Goal: Task Accomplishment & Management: Complete application form

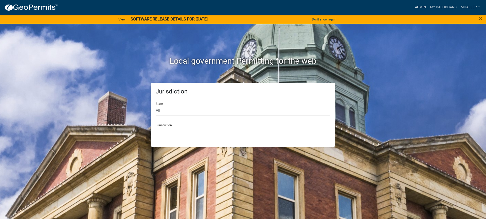
click at [418, 8] on link "Admin" at bounding box center [420, 8] width 15 height 10
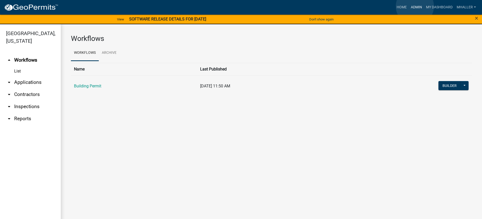
click at [415, 6] on link "Admin" at bounding box center [416, 8] width 15 height 10
click at [25, 76] on link "arrow_drop_down Applications" at bounding box center [30, 82] width 61 height 12
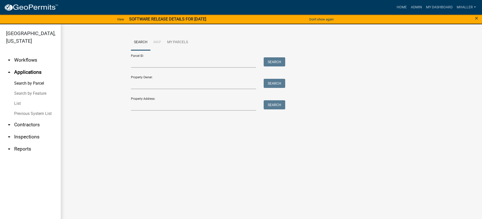
drag, startPoint x: 15, startPoint y: 96, endPoint x: 44, endPoint y: 91, distance: 29.1
click at [15, 99] on link "List" at bounding box center [30, 104] width 61 height 10
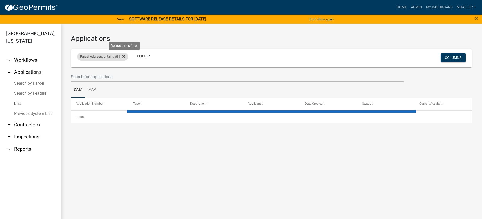
click at [125, 55] on icon at bounding box center [123, 56] width 3 height 4
select select "1: 25"
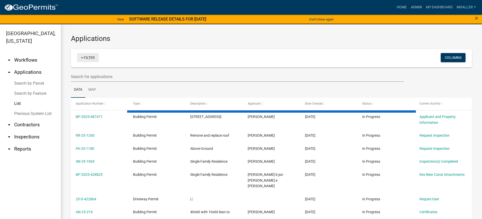
click at [88, 59] on link "+ Filter" at bounding box center [88, 57] width 22 height 9
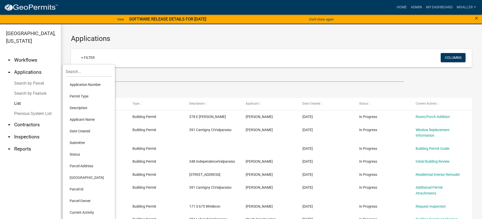
click at [85, 84] on li "Application Number" at bounding box center [89, 85] width 46 height 12
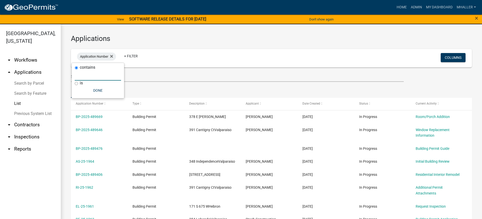
click at [85, 77] on input "text" at bounding box center [98, 75] width 46 height 10
type input "25-48"
drag, startPoint x: 104, startPoint y: 75, endPoint x: 85, endPoint y: 77, distance: 19.3
click at [85, 77] on div "contains 25-48 is Done" at bounding box center [109, 80] width 52 height 35
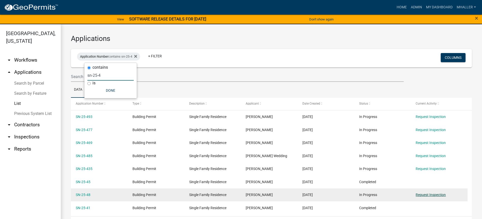
type input "sn-25-4"
click at [420, 194] on link "Request Inspection" at bounding box center [430, 195] width 30 height 4
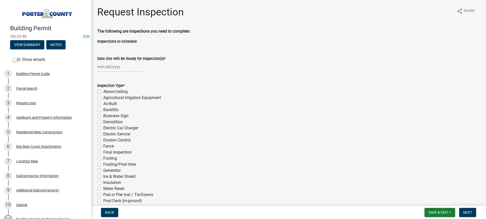
click at [107, 67] on div at bounding box center [120, 67] width 46 height 10
select select "10"
select select "2025"
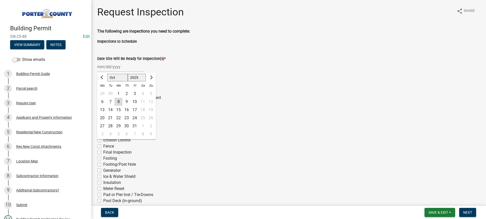
click at [118, 102] on div "8" at bounding box center [118, 102] width 8 height 8
type input "[DATE]"
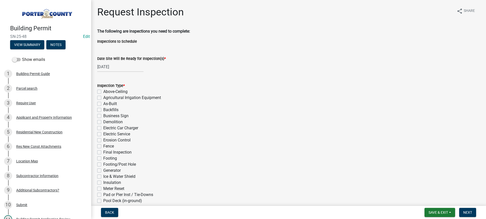
click at [103, 104] on label "As-Built" at bounding box center [110, 104] width 14 height 6
click at [103, 104] on input "As-Built" at bounding box center [104, 102] width 3 height 3
checkbox input "true"
checkbox input "false"
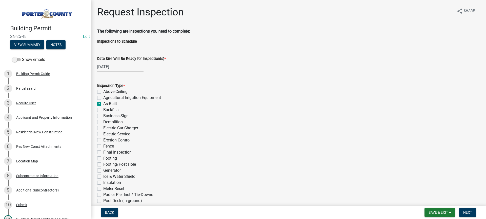
checkbox input "true"
checkbox input "false"
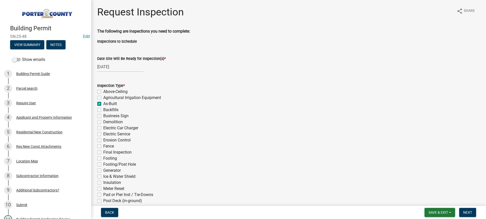
checkbox input "false"
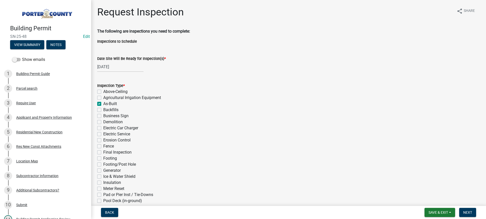
checkbox input "false"
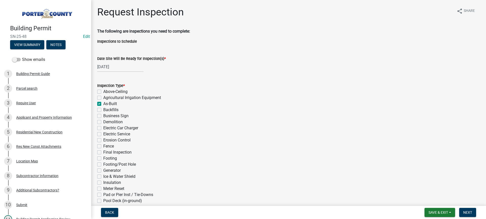
checkbox input "false"
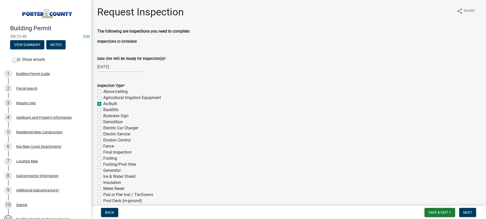
checkbox input "false"
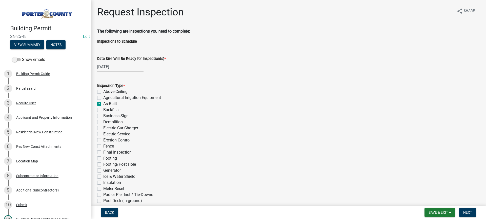
checkbox input "false"
drag, startPoint x: 98, startPoint y: 153, endPoint x: 143, endPoint y: 149, distance: 44.5
click at [103, 153] on label "Final Inspection" at bounding box center [117, 153] width 28 height 6
click at [103, 153] on input "Final Inspection" at bounding box center [104, 151] width 3 height 3
checkbox input "true"
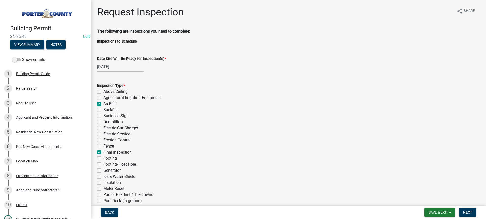
checkbox input "false"
checkbox input "true"
checkbox input "false"
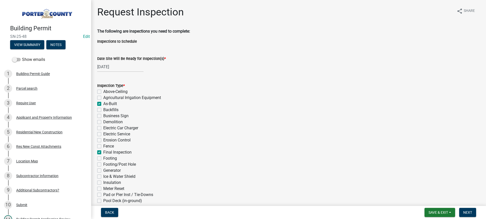
checkbox input "false"
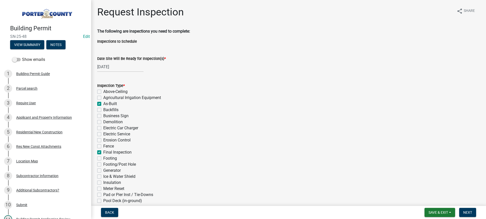
checkbox input "true"
checkbox input "false"
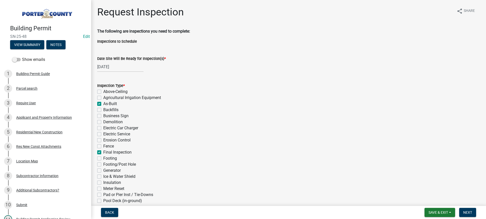
checkbox input "false"
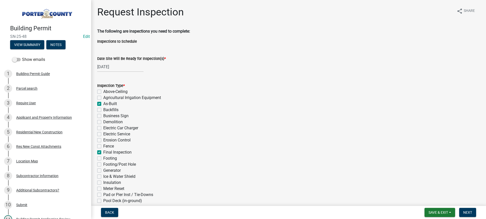
checkbox input "false"
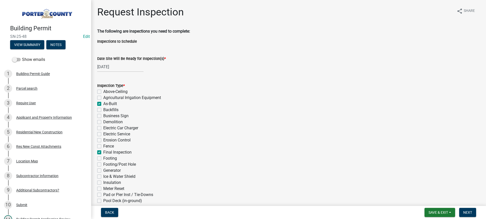
checkbox input "false"
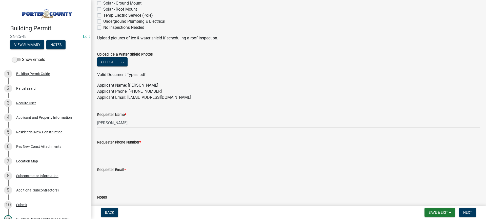
scroll to position [272, 0]
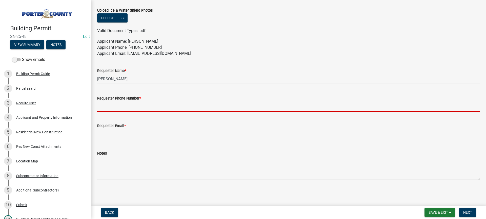
click at [127, 106] on input "Requester Phone Number *" at bounding box center [288, 107] width 383 height 10
type input "[PHONE_NUMBER]"
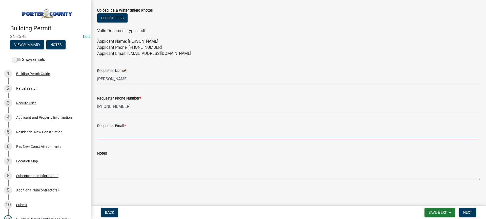
click at [146, 131] on input "Requester Email *" at bounding box center [288, 134] width 383 height 10
type input "[EMAIL_ADDRESS][DOMAIN_NAME]"
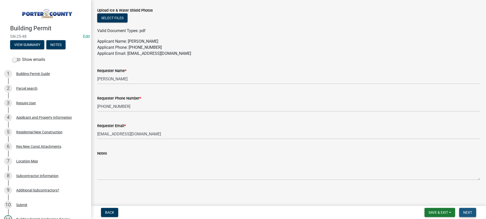
click at [471, 211] on span "Next" at bounding box center [467, 213] width 9 height 4
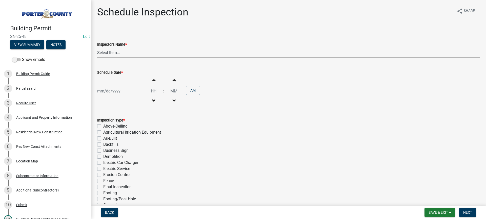
click at [104, 53] on select "Select Item... mhaller ([PERSON_NAME])" at bounding box center [288, 53] width 383 height 10
select select "ca350da2-795e-4cf8-941d-46ff53e354ae"
click at [97, 48] on select "Select Item... mhaller ([PERSON_NAME])" at bounding box center [288, 53] width 383 height 10
select select "10"
select select "2025"
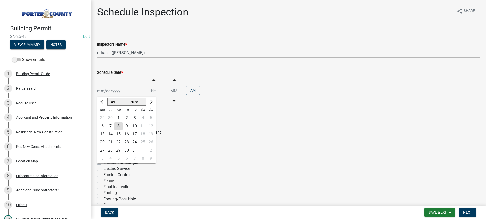
click at [109, 90] on div "[PERSON_NAME] Feb Mar Apr [PERSON_NAME][DATE] Oct Nov [DATE] 1526 1527 1528 152…" at bounding box center [120, 91] width 46 height 10
click at [118, 126] on div "8" at bounding box center [118, 126] width 8 height 8
type input "[DATE]"
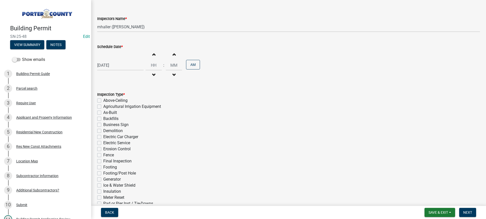
scroll to position [101, 0]
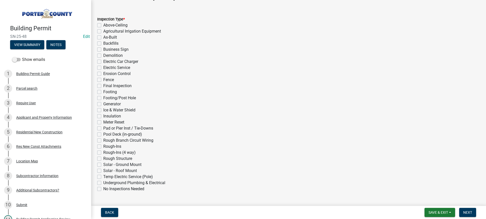
click at [103, 38] on label "As-Built" at bounding box center [110, 37] width 14 height 6
click at [103, 38] on input "As-Built" at bounding box center [104, 35] width 3 height 3
checkbox input "true"
checkbox input "false"
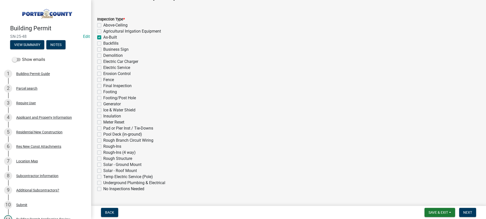
checkbox input "true"
checkbox input "false"
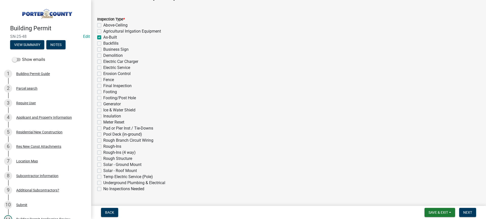
checkbox input "false"
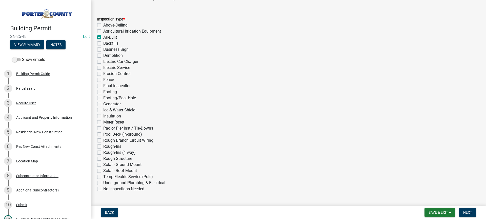
checkbox input "false"
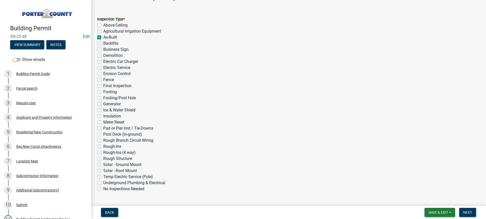
checkbox input "false"
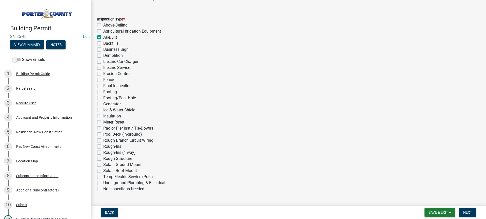
checkbox input "false"
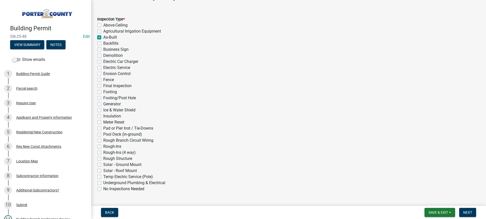
checkbox input "false"
click at [103, 85] on label "Final Inspection" at bounding box center [117, 86] width 28 height 6
click at [103, 85] on input "Final Inspection" at bounding box center [104, 84] width 3 height 3
checkbox input "true"
checkbox input "false"
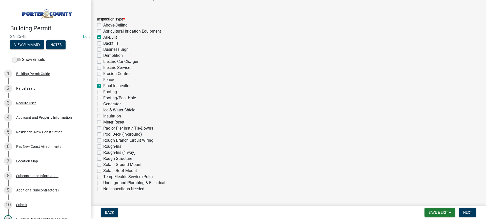
checkbox input "false"
checkbox input "true"
checkbox input "false"
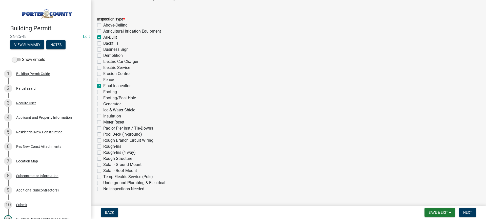
checkbox input "false"
checkbox input "true"
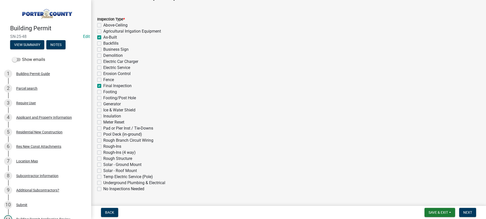
checkbox input "false"
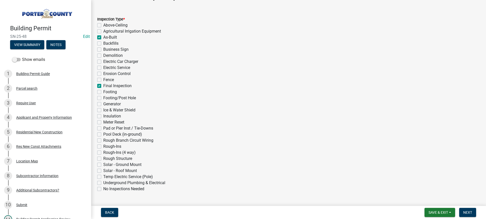
checkbox input "false"
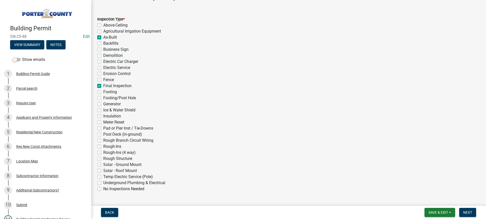
checkbox input "false"
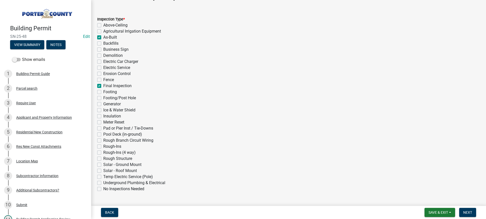
checkbox input "false"
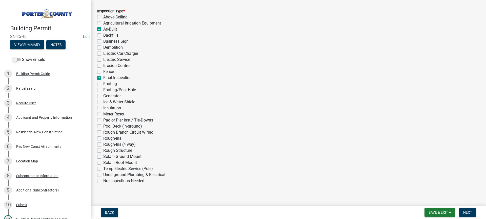
scroll to position [114, 0]
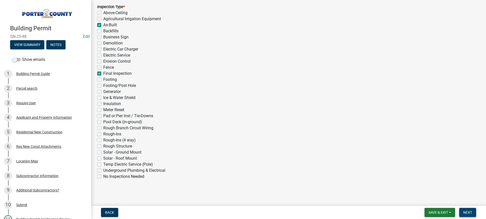
click at [469, 213] on span "Next" at bounding box center [467, 213] width 9 height 4
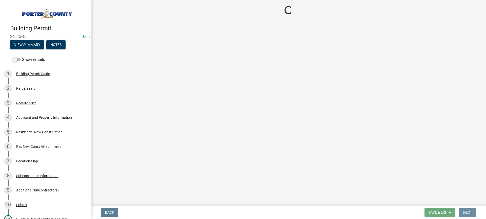
scroll to position [0, 0]
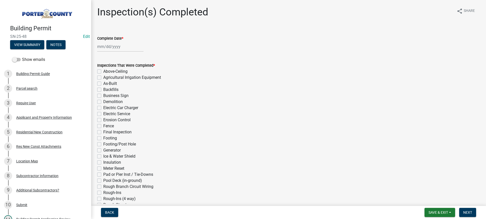
select select "10"
select select "2025"
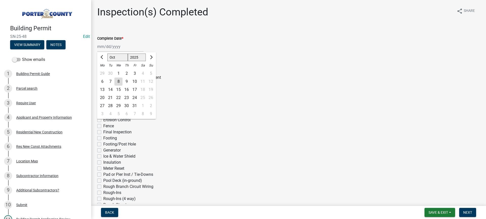
click at [106, 47] on div "[PERSON_NAME] Feb Mar Apr [PERSON_NAME][DATE] Oct Nov [DATE] 1526 1527 1528 152…" at bounding box center [120, 47] width 46 height 10
click at [117, 81] on div "8" at bounding box center [118, 82] width 8 height 8
type input "[DATE]"
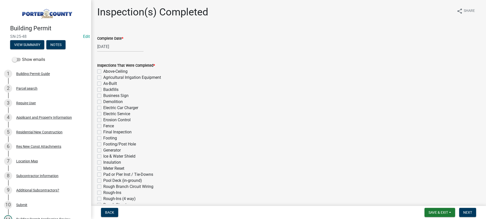
click at [103, 83] on label "As-Built" at bounding box center [110, 84] width 14 height 6
click at [103, 83] on input "As-Built" at bounding box center [104, 82] width 3 height 3
checkbox input "true"
checkbox input "false"
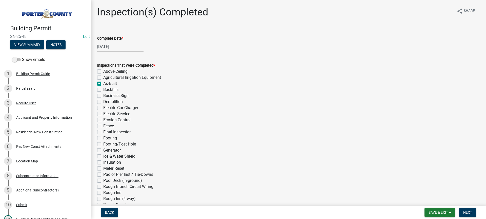
checkbox input "true"
checkbox input "false"
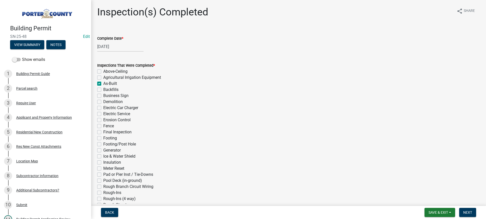
checkbox input "false"
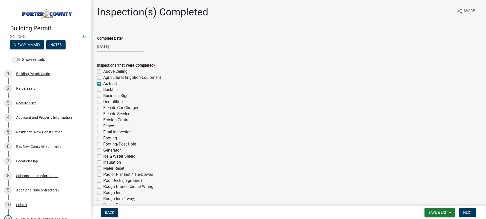
checkbox input "false"
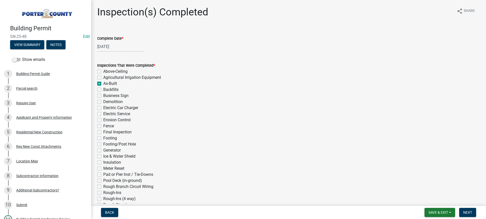
checkbox input "false"
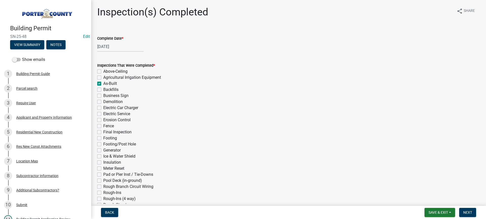
checkbox input "false"
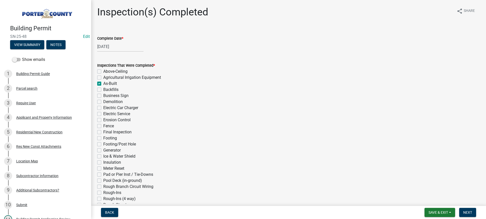
checkbox input "false"
click at [103, 133] on label "Final Inspection" at bounding box center [117, 132] width 28 height 6
click at [103, 133] on input "Final Inspection" at bounding box center [104, 130] width 3 height 3
checkbox input "true"
checkbox input "false"
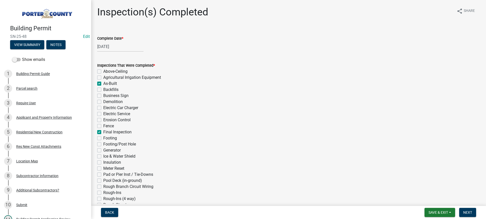
checkbox input "false"
checkbox input "true"
checkbox input "false"
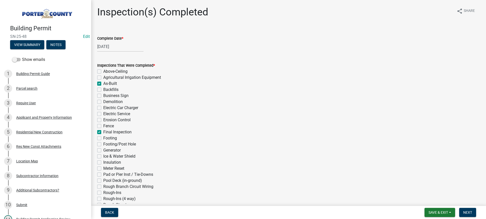
checkbox input "false"
checkbox input "true"
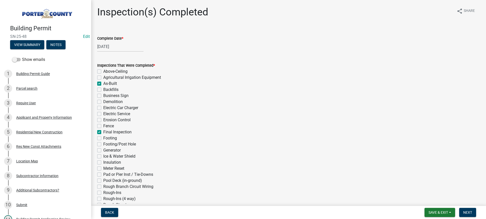
checkbox input "false"
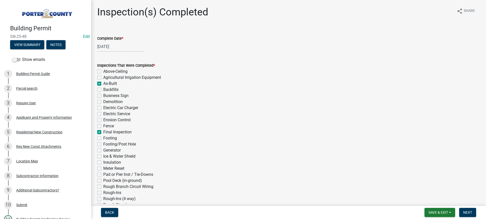
checkbox input "false"
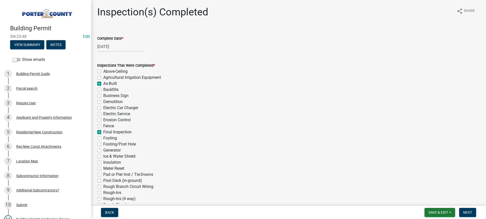
checkbox input "false"
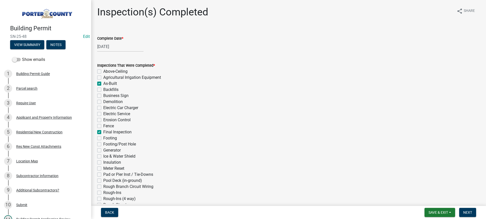
checkbox input "false"
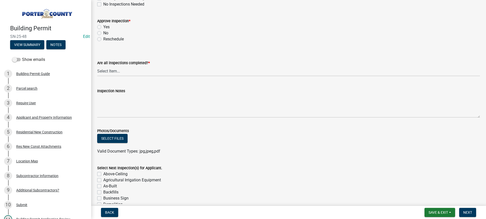
scroll to position [177, 0]
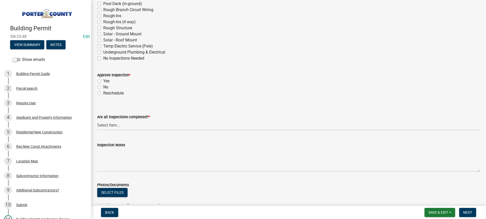
click at [103, 81] on label "Yes" at bounding box center [106, 81] width 6 height 6
click at [103, 81] on input "Yes" at bounding box center [104, 79] width 3 height 3
radio input "true"
drag, startPoint x: 129, startPoint y: 124, endPoint x: 131, endPoint y: 126, distance: 2.9
click at [129, 125] on select "Select Item... Yes - All Inspections Have Been Completed No - More Inspections …" at bounding box center [288, 125] width 383 height 10
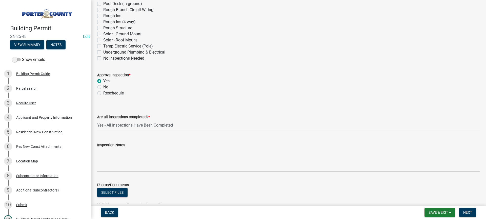
click at [97, 120] on select "Select Item... Yes - All Inspections Have Been Completed No - More Inspections …" at bounding box center [288, 125] width 383 height 10
select select "9a8ccc90-dcd1-4d2c-ac64-5460e8d85408"
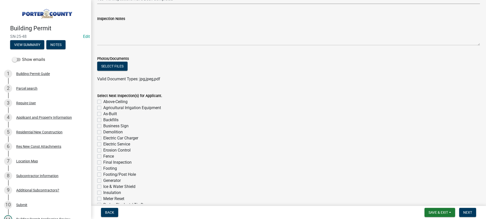
scroll to position [393, 0]
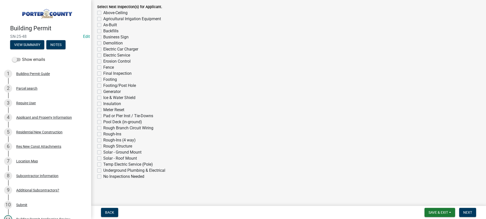
drag, startPoint x: 98, startPoint y: 176, endPoint x: 156, endPoint y: 182, distance: 58.0
click at [103, 176] on label "No Inspections Needed" at bounding box center [123, 177] width 41 height 6
click at [103, 176] on input "No Inspections Needed" at bounding box center [104, 175] width 3 height 3
checkbox input "true"
checkbox input "false"
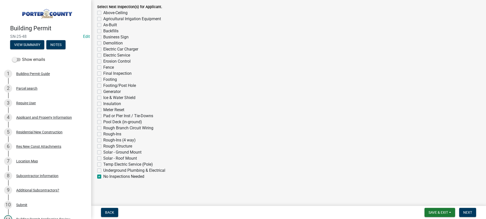
checkbox input "false"
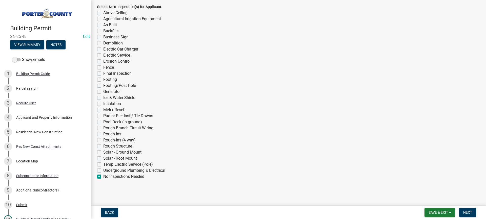
checkbox input "false"
click at [464, 213] on span "Next" at bounding box center [467, 213] width 9 height 4
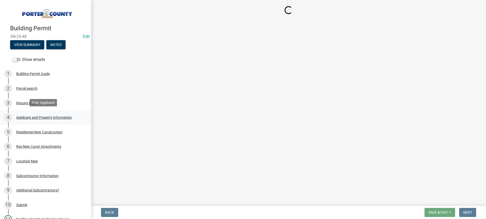
drag, startPoint x: 329, startPoint y: 134, endPoint x: 44, endPoint y: 119, distance: 285.0
click at [44, 119] on div "Applicant and Property Information" at bounding box center [44, 118] width 56 height 4
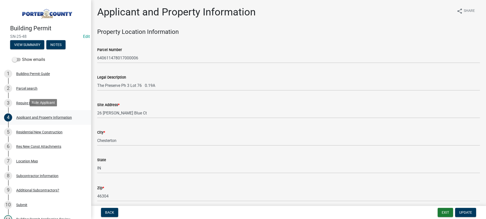
click at [54, 117] on div "Applicant and Property Information" at bounding box center [44, 118] width 56 height 4
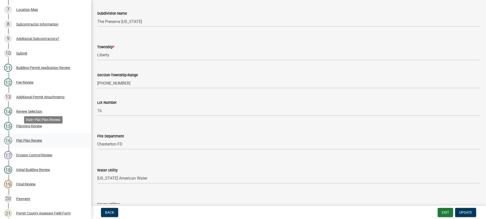
scroll to position [278, 0]
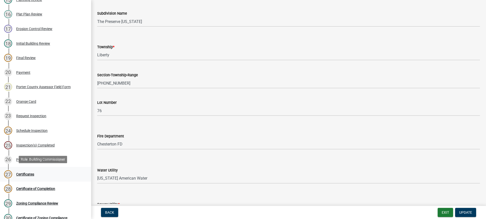
click at [26, 173] on div "Certificates" at bounding box center [25, 175] width 18 height 4
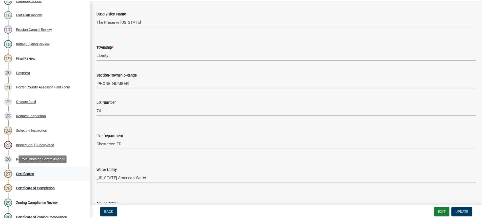
scroll to position [0, 0]
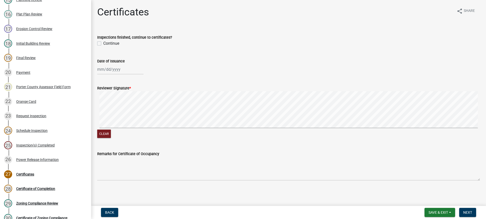
click at [103, 43] on label "Continue" at bounding box center [111, 44] width 16 height 6
click at [103, 43] on input "Continue" at bounding box center [104, 42] width 3 height 3
drag, startPoint x: 107, startPoint y: 71, endPoint x: 112, endPoint y: 77, distance: 8.5
click at [107, 71] on div "[PERSON_NAME] Feb Mar Apr [PERSON_NAME][DATE] Oct Nov [DATE] 1526 1527 1528 152…" at bounding box center [120, 69] width 46 height 10
click at [118, 104] on div "8" at bounding box center [118, 105] width 8 height 8
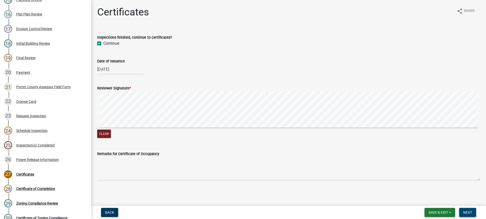
click at [467, 213] on span "Next" at bounding box center [467, 213] width 9 height 4
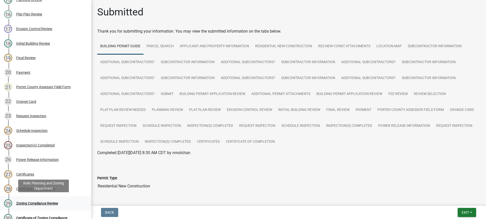
click at [49, 204] on div "Zoning Compliance Review" at bounding box center [37, 204] width 42 height 4
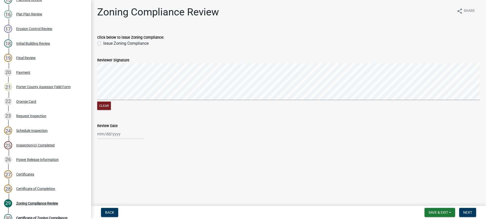
click at [103, 44] on label "Issue Zoning Compliance" at bounding box center [125, 44] width 45 height 6
click at [103, 44] on input "Issue Zoning Compliance" at bounding box center [104, 42] width 3 height 3
click at [114, 135] on div at bounding box center [120, 134] width 46 height 10
click at [119, 90] on div "8" at bounding box center [118, 91] width 8 height 8
click at [464, 214] on span "Next" at bounding box center [467, 213] width 9 height 4
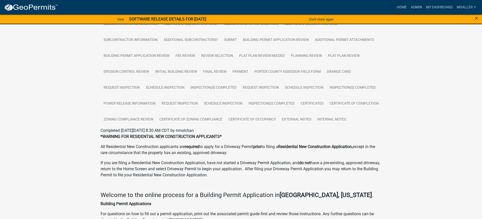
scroll to position [152, 0]
click at [249, 119] on link "Certificate of Occupancy" at bounding box center [251, 120] width 53 height 16
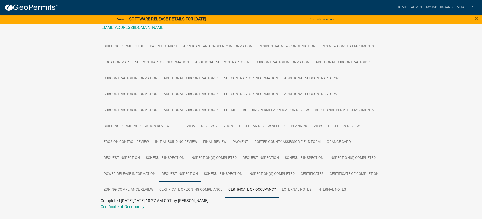
scroll to position [93, 0]
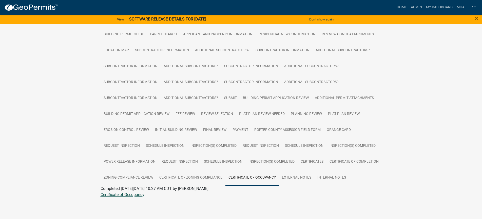
click at [136, 195] on link "Certificate of Occupancy" at bounding box center [123, 195] width 44 height 5
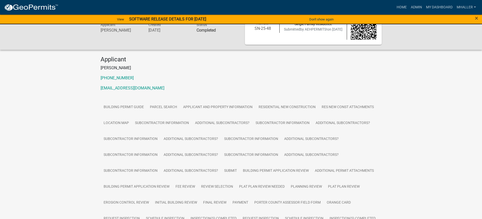
scroll to position [17, 0]
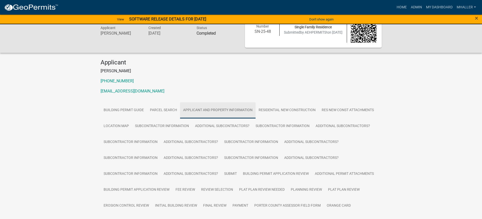
click at [215, 110] on link "Applicant and Property Information" at bounding box center [217, 111] width 75 height 16
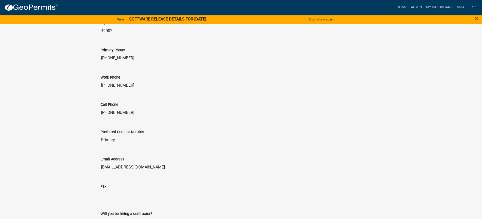
scroll to position [853, 0]
drag, startPoint x: 151, startPoint y: 168, endPoint x: 103, endPoint y: 169, distance: 48.4
click at [103, 169] on input "[EMAIL_ADDRESS][DOMAIN_NAME]" at bounding box center [241, 167] width 281 height 10
click at [151, 167] on input "[EMAIL_ADDRESS][DOMAIN_NAME]" at bounding box center [241, 167] width 281 height 10
drag, startPoint x: 151, startPoint y: 167, endPoint x: 104, endPoint y: 167, distance: 46.6
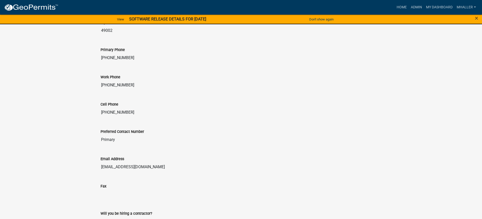
click at [106, 168] on input "[EMAIL_ADDRESS][DOMAIN_NAME]" at bounding box center [241, 167] width 281 height 10
click at [418, 7] on link "Admin" at bounding box center [416, 8] width 15 height 10
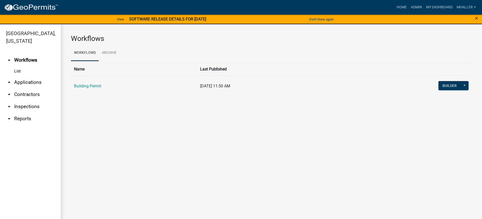
click at [29, 76] on link "arrow_drop_down Applications" at bounding box center [30, 82] width 61 height 12
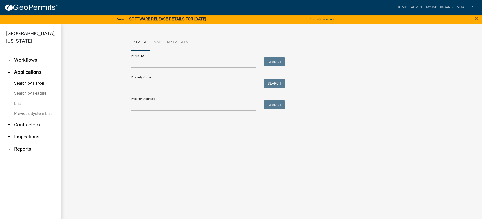
click at [19, 99] on link "List" at bounding box center [30, 104] width 61 height 10
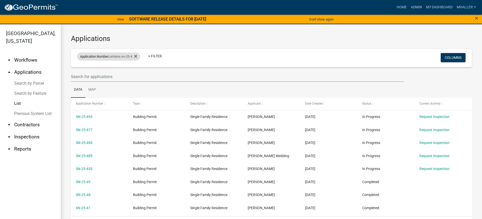
click at [129, 56] on div "Application Number contains sn-25-4" at bounding box center [108, 57] width 63 height 8
click at [114, 73] on input "sn-25-4" at bounding box center [110, 75] width 46 height 10
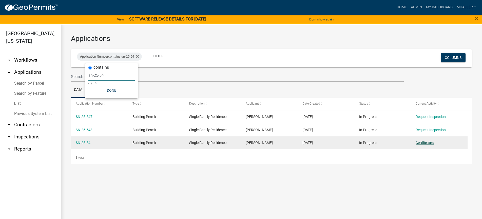
click at [420, 143] on link "Certificates" at bounding box center [424, 143] width 18 height 4
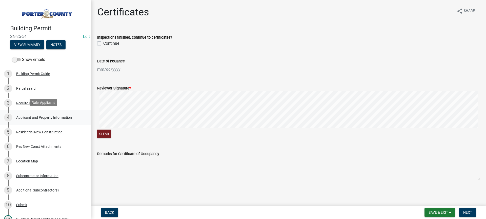
click at [30, 117] on div "Applicant and Property Information" at bounding box center [44, 118] width 56 height 4
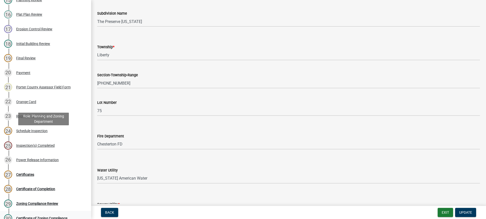
scroll to position [354, 0]
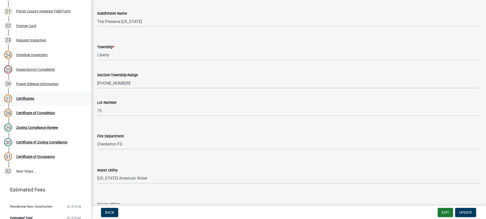
click at [27, 98] on div "Certificates" at bounding box center [25, 99] width 18 height 4
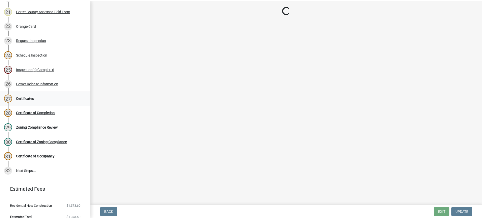
scroll to position [0, 0]
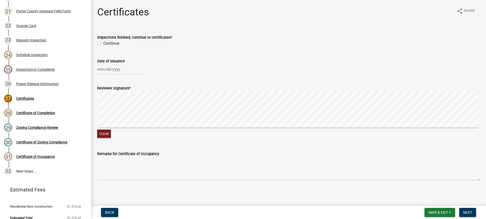
click at [103, 44] on label "Continue" at bounding box center [111, 44] width 16 height 6
click at [103, 44] on input "Continue" at bounding box center [104, 42] width 3 height 3
click at [117, 69] on div "[PERSON_NAME] Feb Mar Apr [PERSON_NAME][DATE] Oct Nov [DATE] 1526 1527 1528 152…" at bounding box center [120, 69] width 46 height 10
click at [118, 104] on div "8" at bounding box center [118, 105] width 8 height 8
click at [109, 133] on button "Clear" at bounding box center [104, 134] width 14 height 8
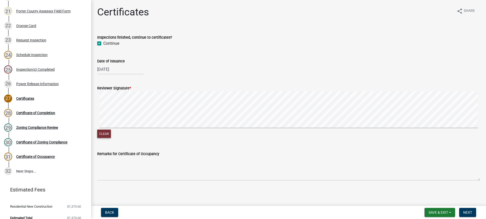
drag, startPoint x: 105, startPoint y: 134, endPoint x: 109, endPoint y: 130, distance: 6.4
click at [105, 134] on button "Clear" at bounding box center [104, 134] width 14 height 8
click at [104, 134] on button "Clear" at bounding box center [104, 134] width 14 height 8
click at [463, 211] on button "Next" at bounding box center [467, 212] width 17 height 9
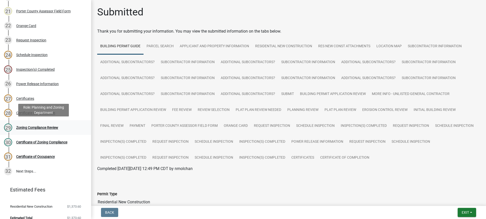
click at [38, 127] on div "Zoning Compliance Review" at bounding box center [37, 128] width 42 height 4
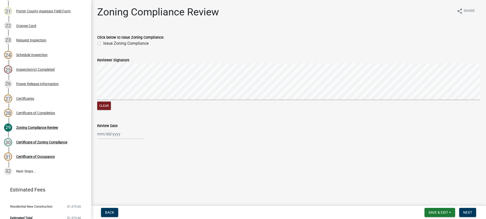
click at [103, 44] on label "Issue Zoning Compliance" at bounding box center [125, 44] width 45 height 6
click at [103, 44] on input "Issue Zoning Compliance" at bounding box center [104, 42] width 3 height 3
click at [116, 135] on div at bounding box center [120, 134] width 46 height 10
click at [118, 91] on div "8" at bounding box center [118, 91] width 8 height 8
click at [470, 214] on span "Next" at bounding box center [467, 213] width 9 height 4
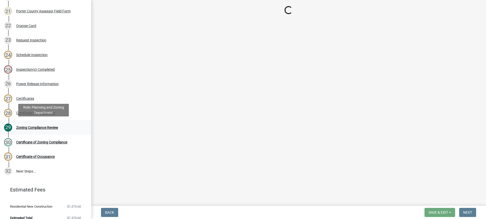
click at [43, 127] on div "Zoning Compliance Review" at bounding box center [37, 128] width 42 height 4
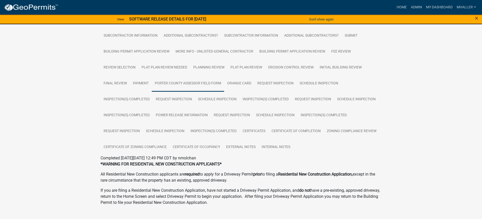
scroll to position [203, 0]
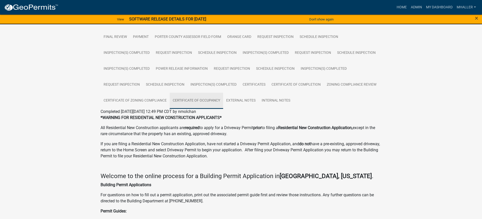
click at [202, 101] on link "Certificate of Occupancy" at bounding box center [196, 101] width 53 height 16
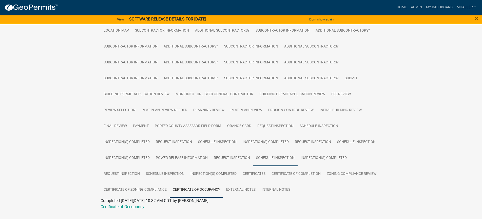
scroll to position [125, 0]
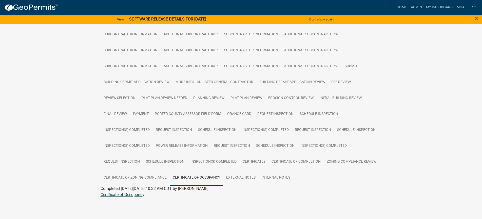
click at [134, 196] on link "Certificate of Occupancy" at bounding box center [123, 195] width 44 height 5
